Goal: Task Accomplishment & Management: Manage account settings

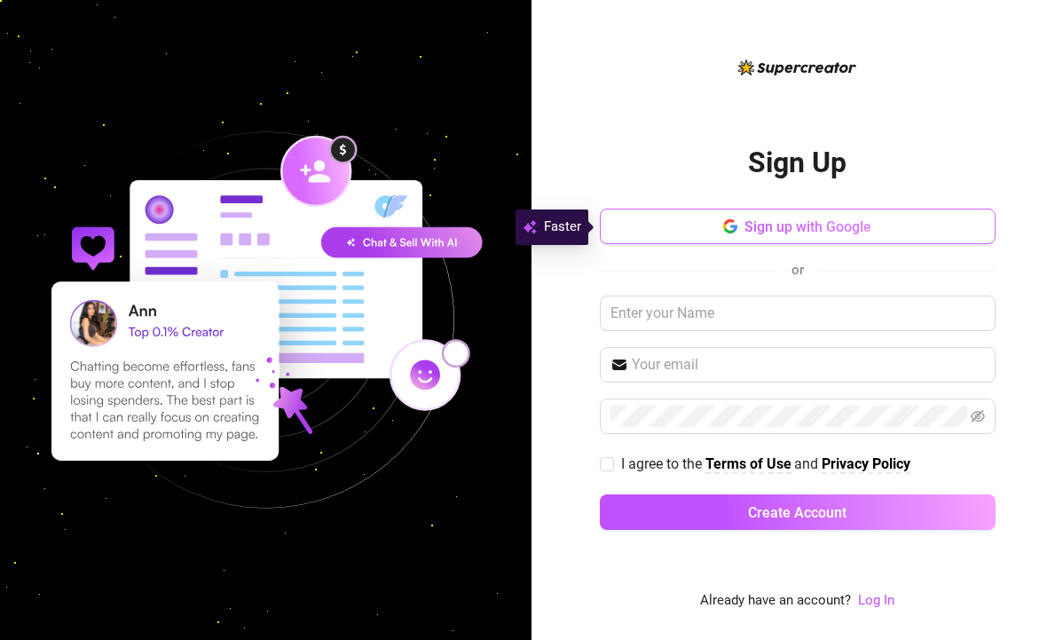
click at [807, 226] on span "Sign up with Google" at bounding box center [807, 226] width 127 height 17
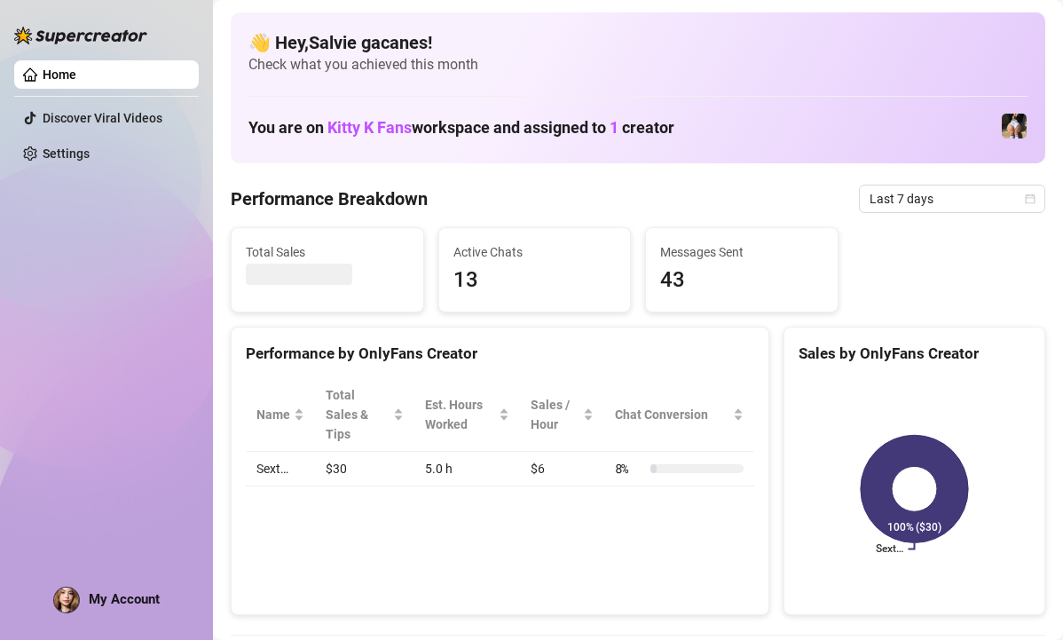
click at [1018, 128] on img at bounding box center [1014, 126] width 25 height 25
click at [803, 128] on div "You are on Kitty K Fans workspace and assigned to 1 creator" at bounding box center [637, 126] width 779 height 38
click at [76, 76] on link "Home" at bounding box center [60, 74] width 34 height 14
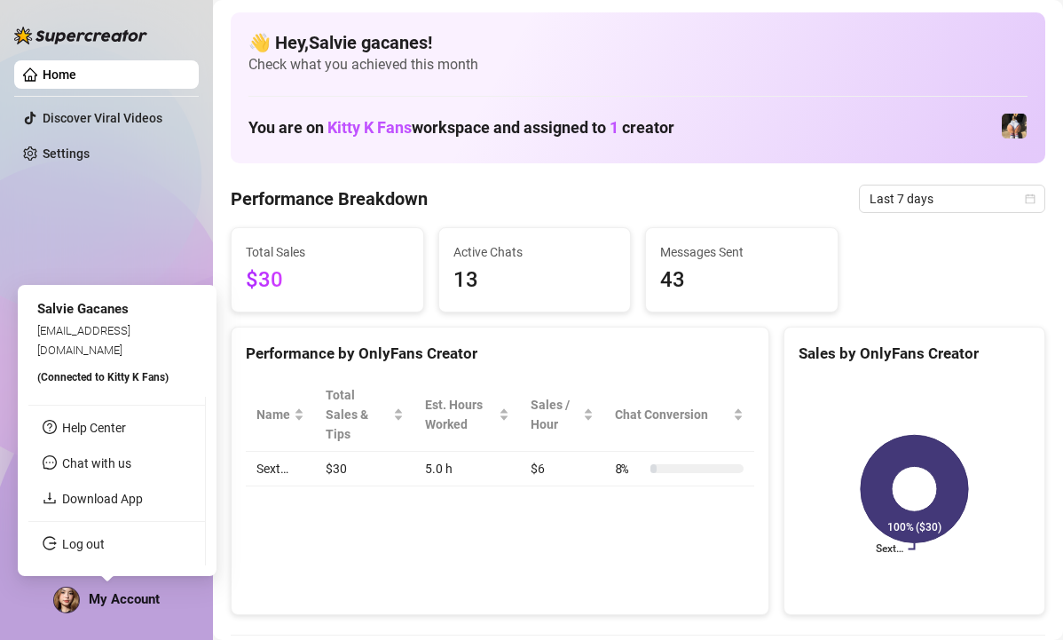
click at [78, 610] on img at bounding box center [66, 599] width 25 height 25
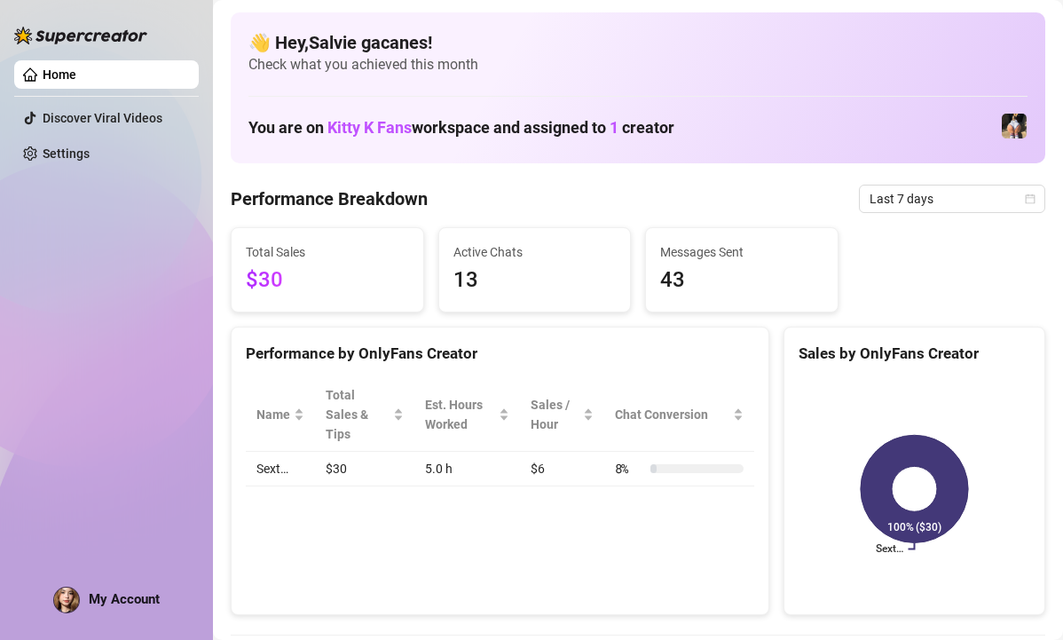
click at [76, 67] on link "Home" at bounding box center [60, 74] width 34 height 14
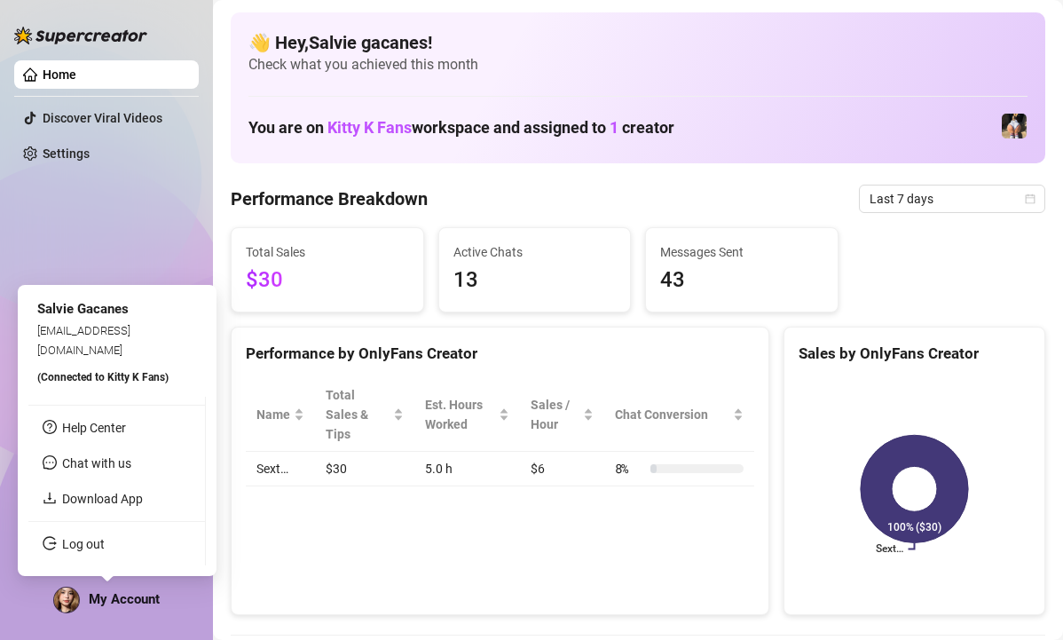
click at [71, 594] on img at bounding box center [66, 599] width 25 height 25
click at [95, 597] on span "My Account" at bounding box center [124, 599] width 71 height 16
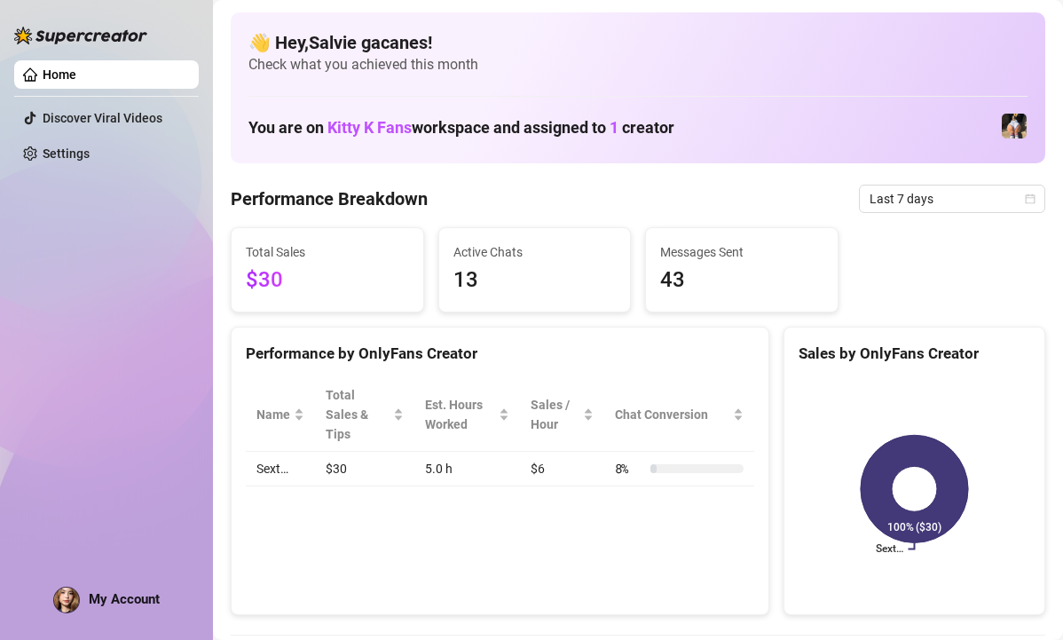
click at [333, 532] on div "Performance by OnlyFans Creator Name Total Sales & Tips Est. Hours Worked Sales…" at bounding box center [500, 471] width 539 height 289
click at [1015, 128] on img at bounding box center [1014, 126] width 25 height 25
click at [376, 124] on span "Kitty K Fans" at bounding box center [369, 127] width 84 height 19
click at [403, 58] on span "Check what you achieved this month" at bounding box center [637, 65] width 779 height 20
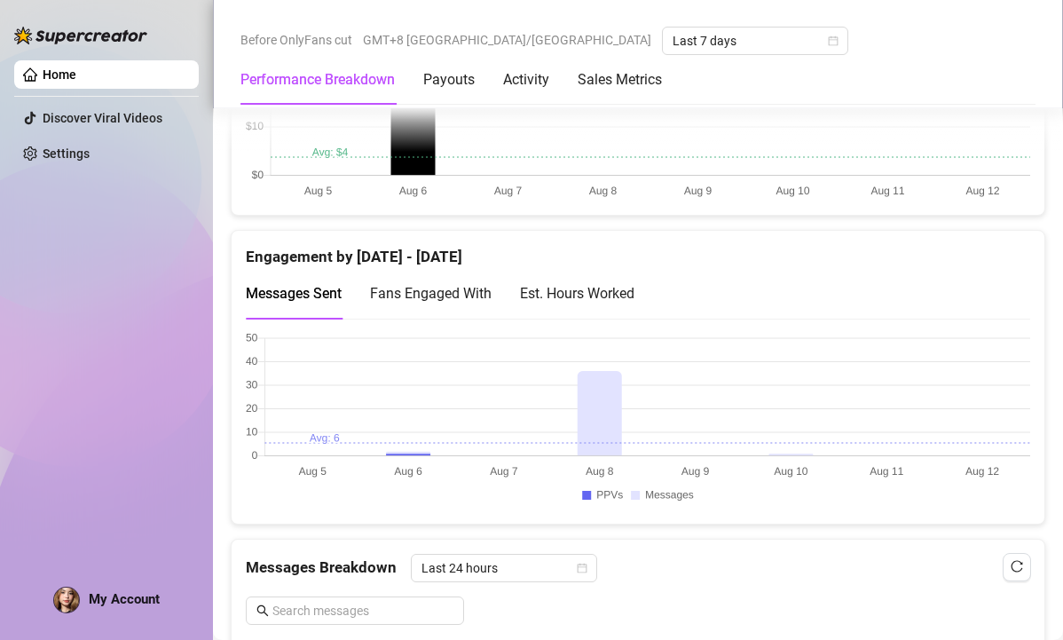
scroll to position [248, 0]
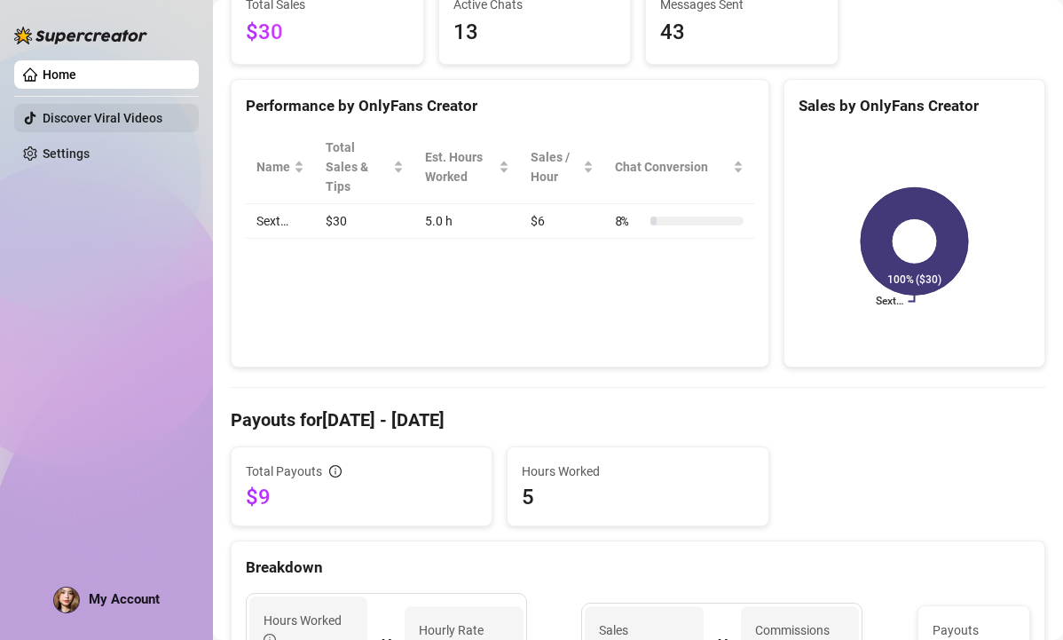
click at [102, 117] on link "Discover Viral Videos" at bounding box center [103, 118] width 120 height 14
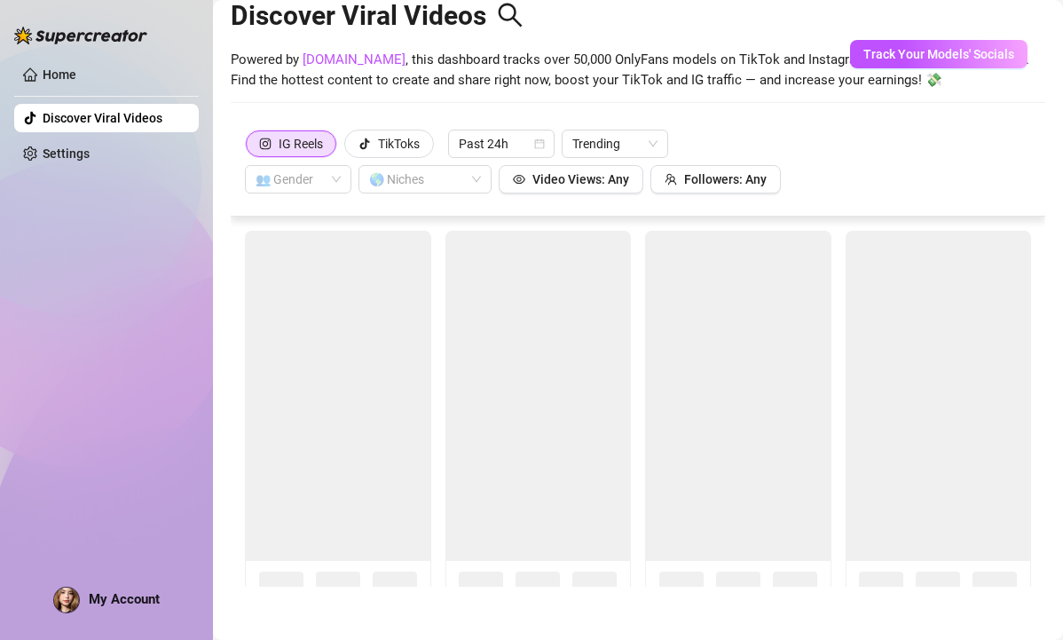
scroll to position [39, 0]
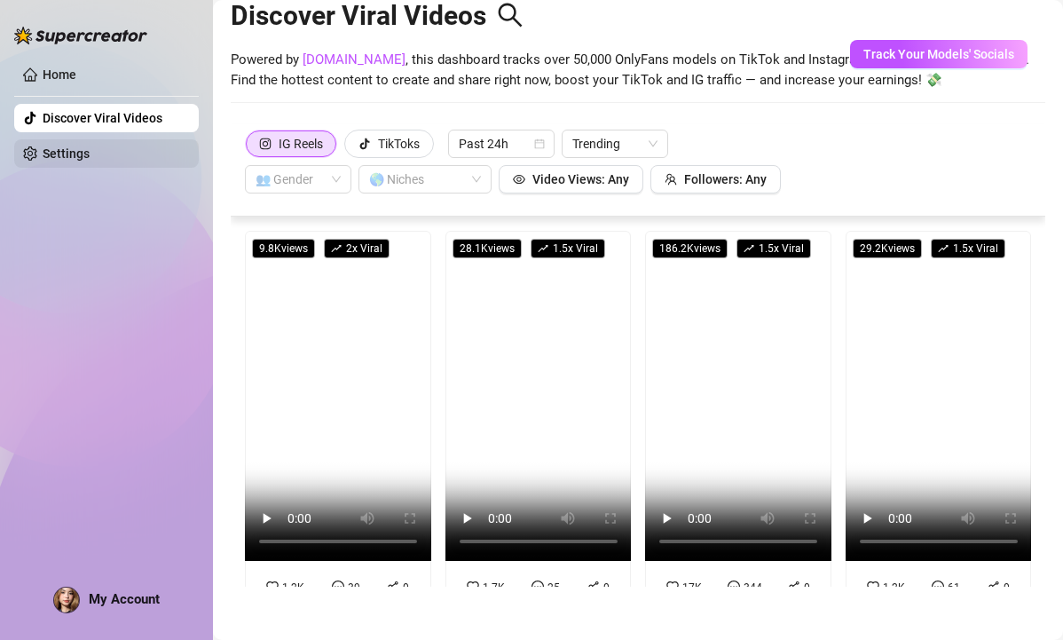
click at [85, 153] on link "Settings" at bounding box center [66, 153] width 47 height 14
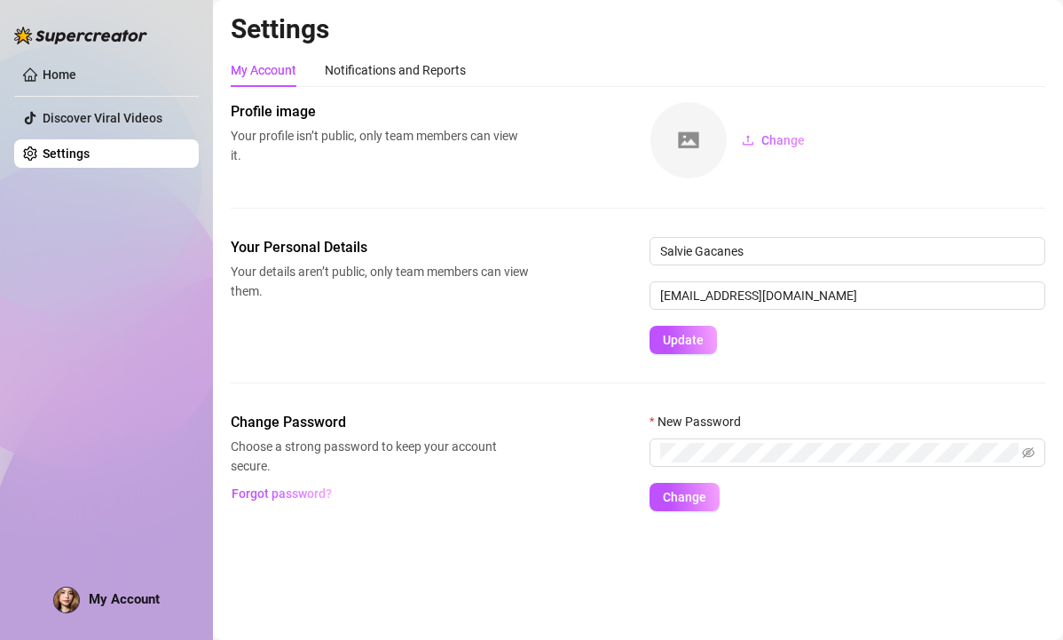
click at [85, 153] on link "Settings" at bounding box center [66, 153] width 47 height 14
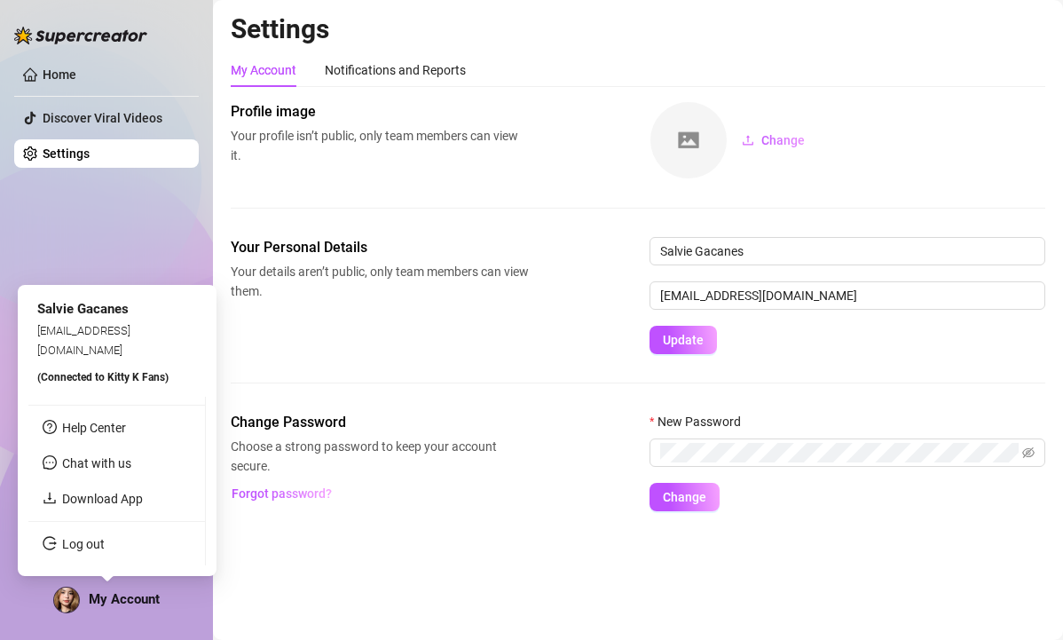
click at [58, 593] on img at bounding box center [66, 599] width 25 height 25
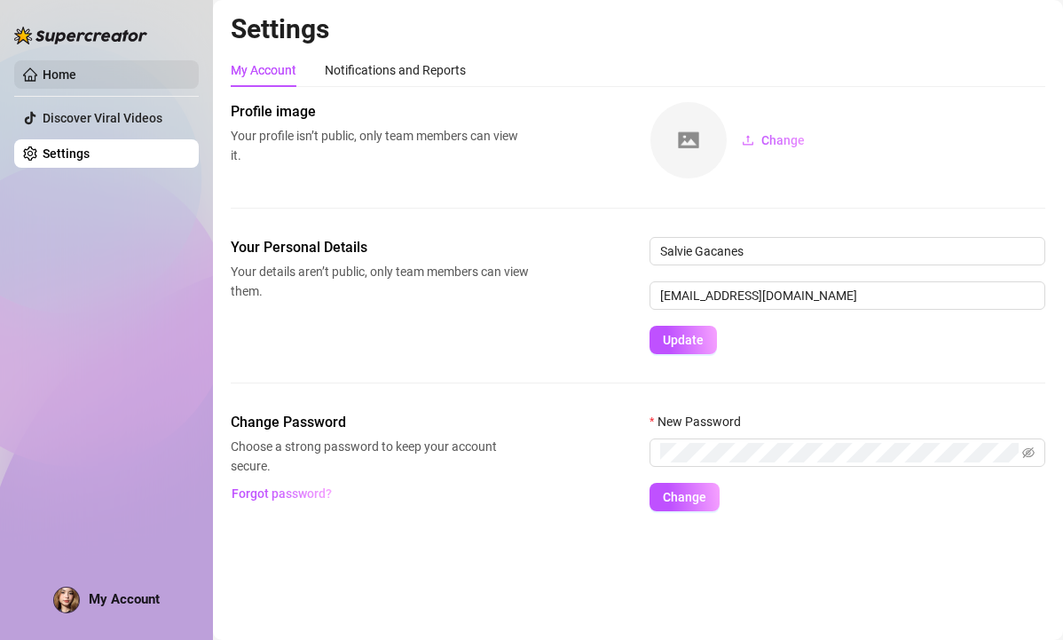
click at [76, 67] on link "Home" at bounding box center [60, 74] width 34 height 14
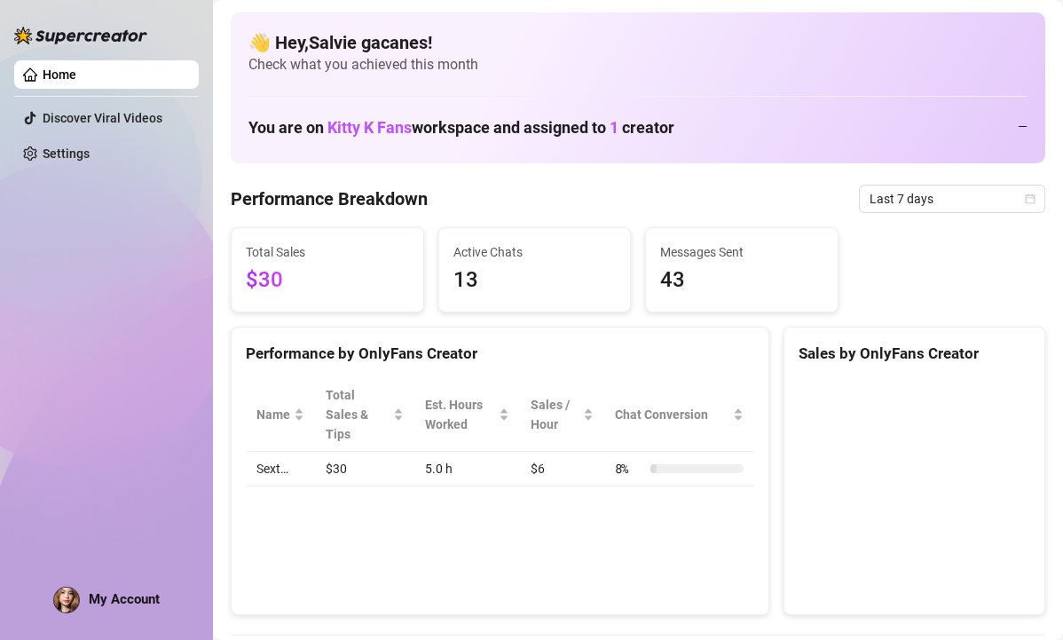
click at [76, 75] on link "Home" at bounding box center [60, 74] width 34 height 14
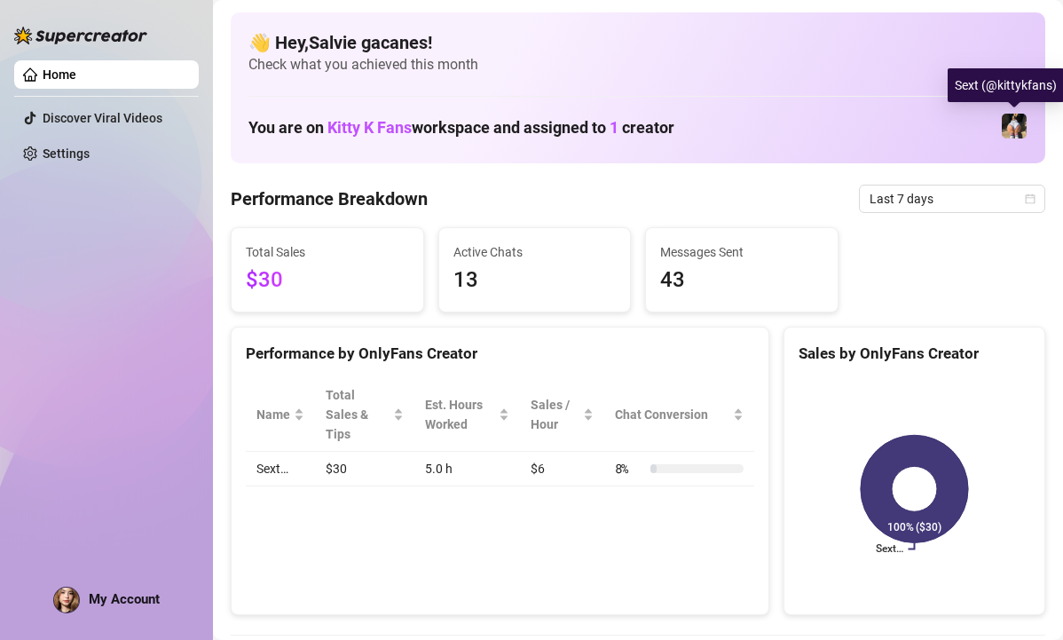
click at [1021, 130] on img at bounding box center [1014, 126] width 25 height 25
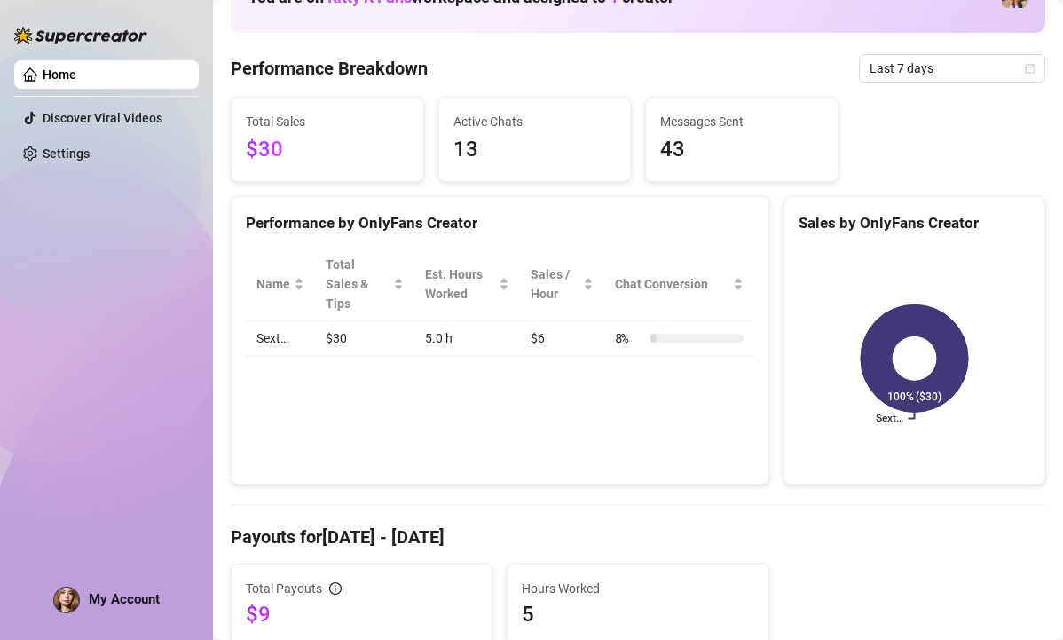
scroll to position [55, 0]
